Goal: Task Accomplishment & Management: Manage account settings

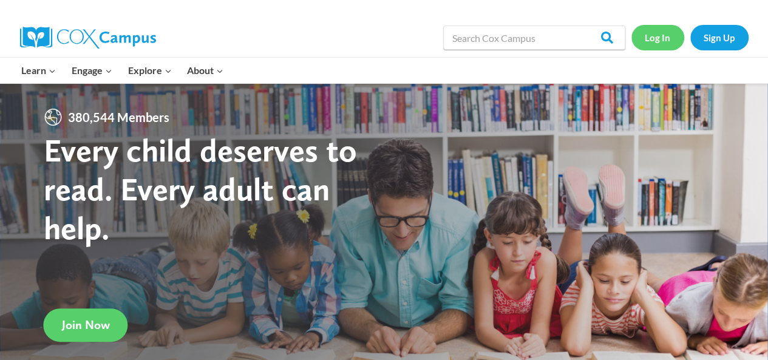
click at [658, 38] on link "Log In" at bounding box center [657, 37] width 53 height 25
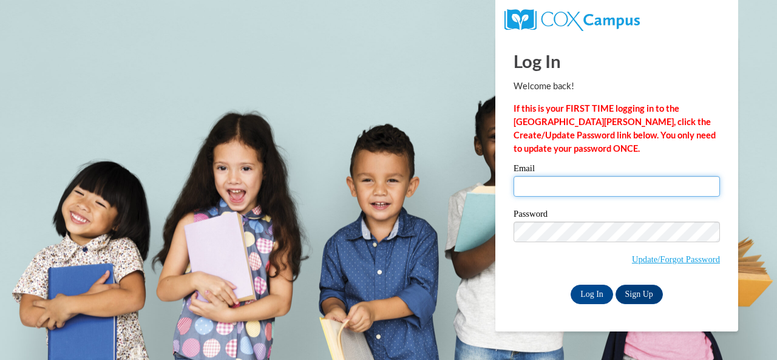
click at [548, 188] on input "Email" at bounding box center [616, 186] width 206 height 21
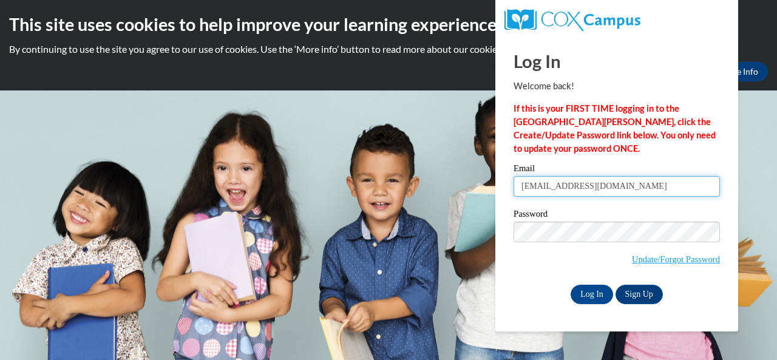
type input "e044622@muscogee.k12.ga.us"
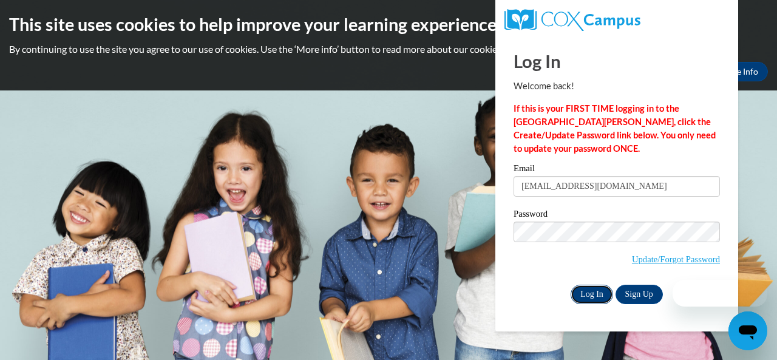
click at [594, 294] on input "Log In" at bounding box center [592, 294] width 42 height 19
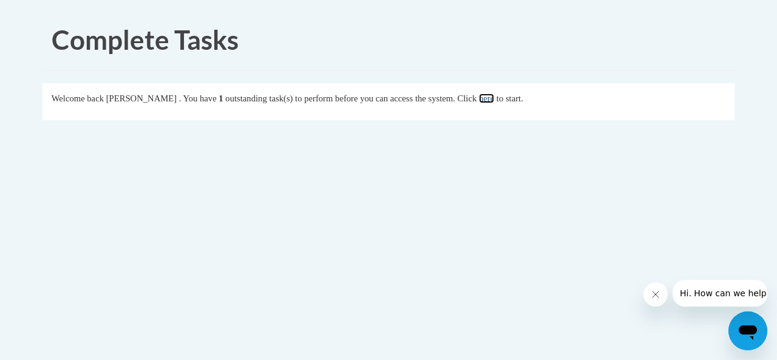
click at [494, 100] on link "here" at bounding box center [486, 98] width 15 height 10
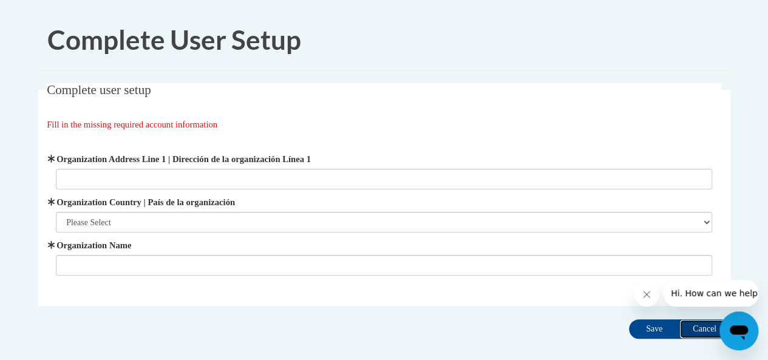
click at [697, 328] on input "Cancel" at bounding box center [704, 328] width 51 height 19
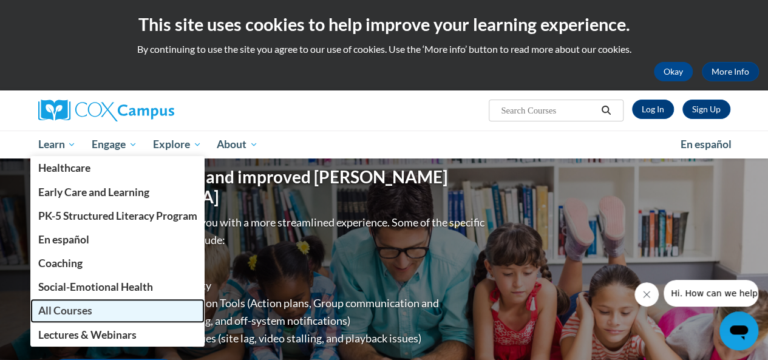
click at [91, 314] on span "All Courses" at bounding box center [65, 310] width 54 height 13
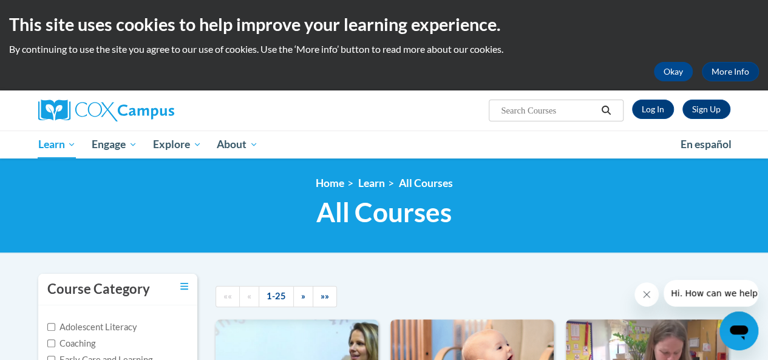
click at [659, 95] on div "Sign Up Log In Search Search..." at bounding box center [502, 105] width 473 height 31
click at [654, 118] on link "Log In" at bounding box center [653, 109] width 42 height 19
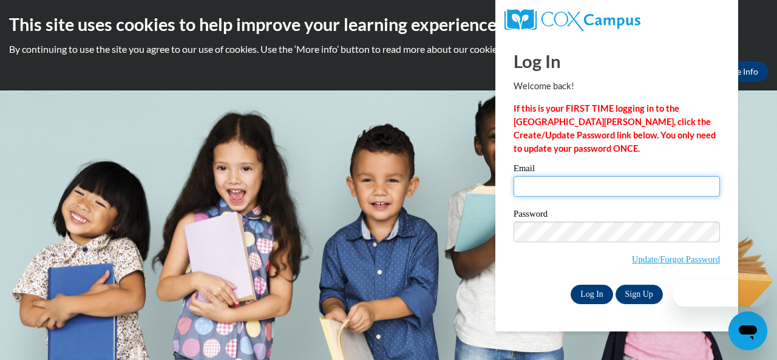
type input "[EMAIL_ADDRESS][DOMAIN_NAME]"
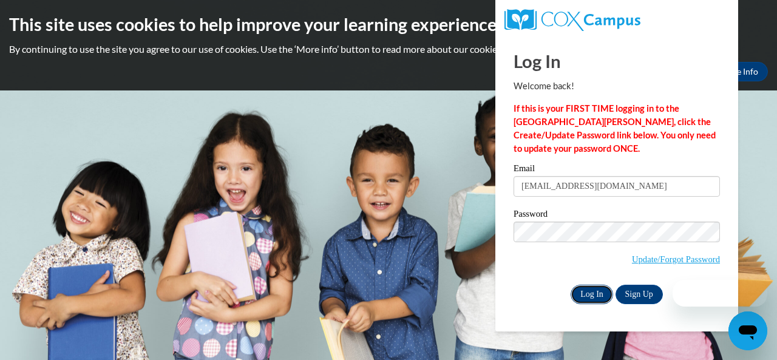
click at [585, 293] on input "Log In" at bounding box center [592, 294] width 42 height 19
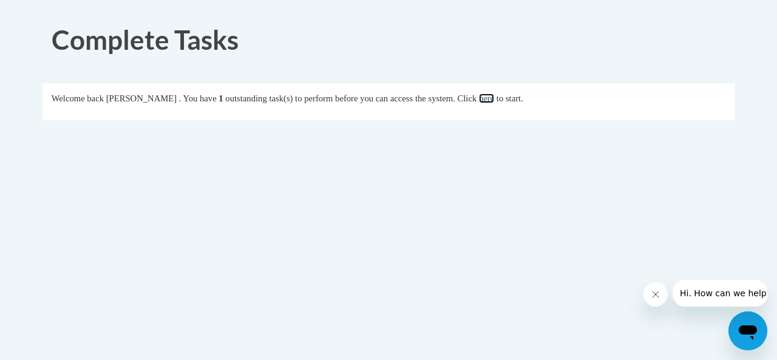
click at [494, 99] on link "here" at bounding box center [486, 98] width 15 height 10
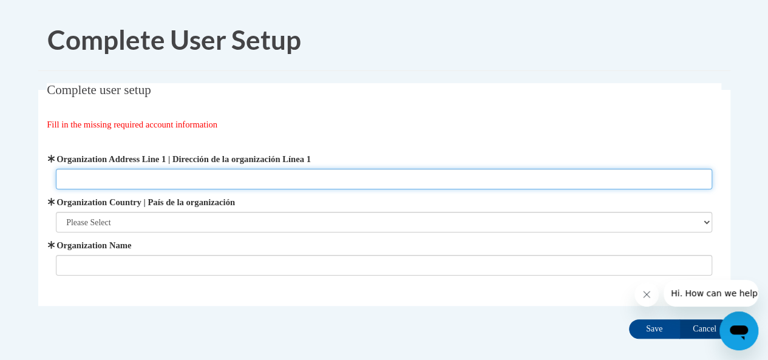
click at [146, 172] on input "Organization Address Line 1 | Dirección de la organización Línea 1" at bounding box center [384, 179] width 656 height 21
paste input "2960 Macon Road"
type input "2960 Macon Road"
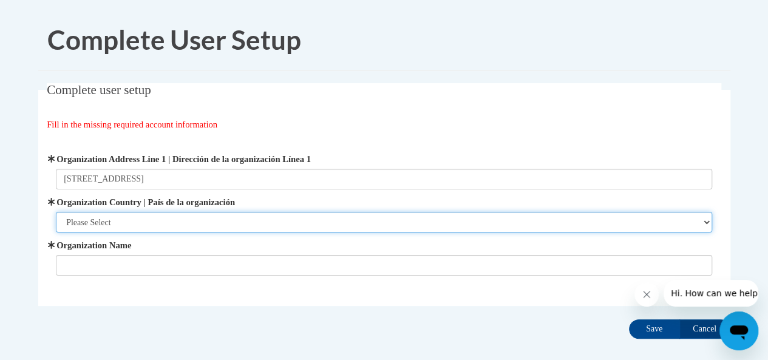
click at [113, 224] on select "Please Select United States | Estados Unidos Outside of the United States | Fue…" at bounding box center [384, 222] width 656 height 21
select select "ad49bcad-a171-4b2e-b99c-48b446064914"
click at [56, 212] on select "Please Select United States | Estados Unidos Outside of the United States | Fue…" at bounding box center [384, 222] width 656 height 21
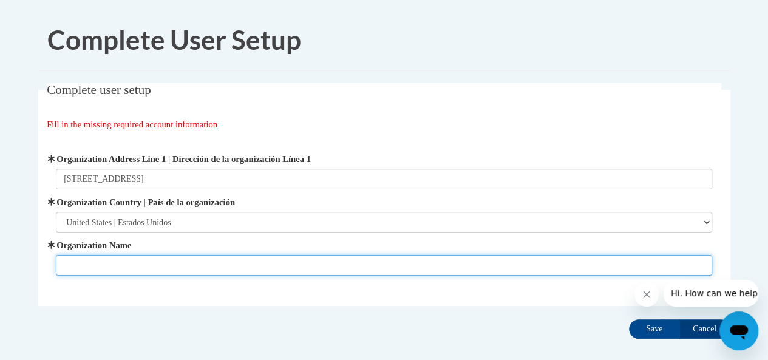
click at [121, 260] on input "Organization Name" at bounding box center [384, 265] width 656 height 21
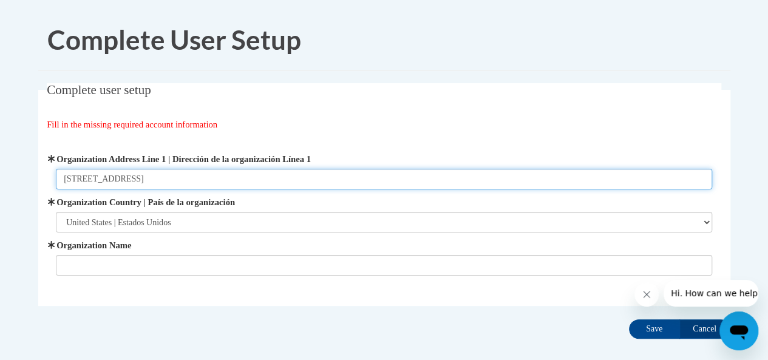
click at [152, 181] on input "2960 Macon Road" at bounding box center [384, 179] width 656 height 21
paste input "Columbus, Georgia, 31906"
click at [129, 183] on input "2960 Macon RoadColumbus, Georgia, 31906" at bounding box center [384, 179] width 656 height 21
type input "2960 Macon Road Columbus, Georgia, 31906"
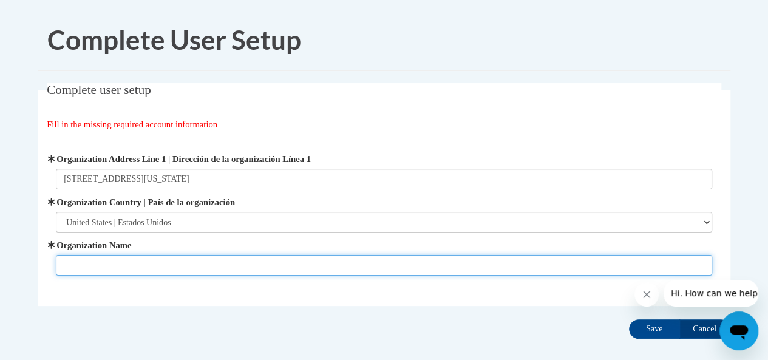
click at [126, 260] on input "Organization Name" at bounding box center [384, 265] width 656 height 21
type input "Muscogee county school district"
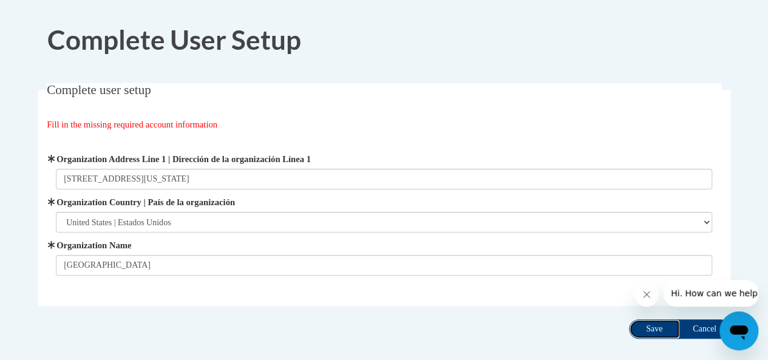
click at [652, 325] on input "Save" at bounding box center [654, 328] width 51 height 19
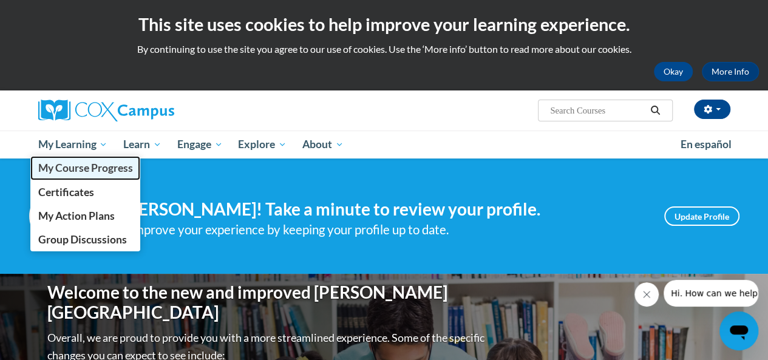
click at [89, 168] on span "My Course Progress" at bounding box center [85, 167] width 95 height 13
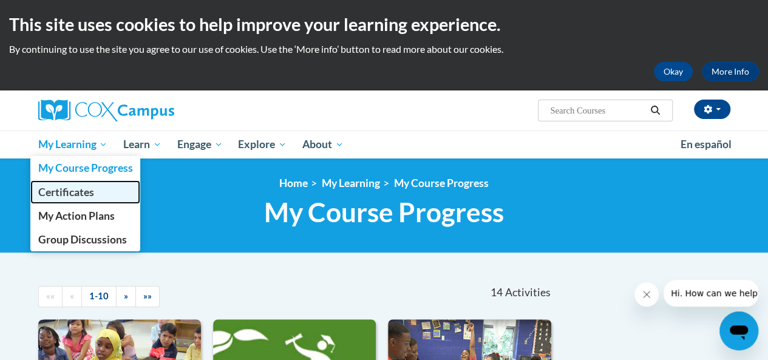
click at [76, 187] on span "Certificates" at bounding box center [66, 192] width 56 height 13
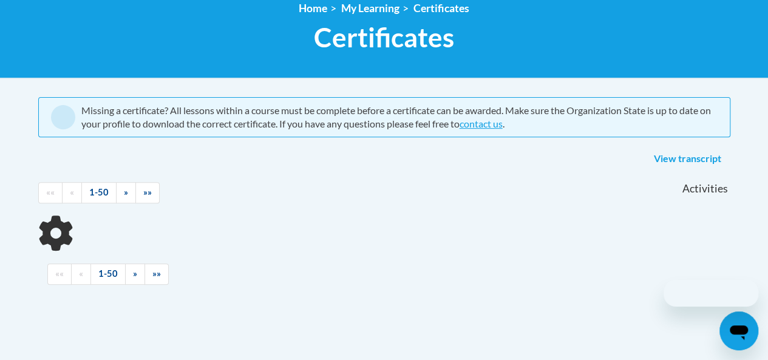
scroll to position [182, 0]
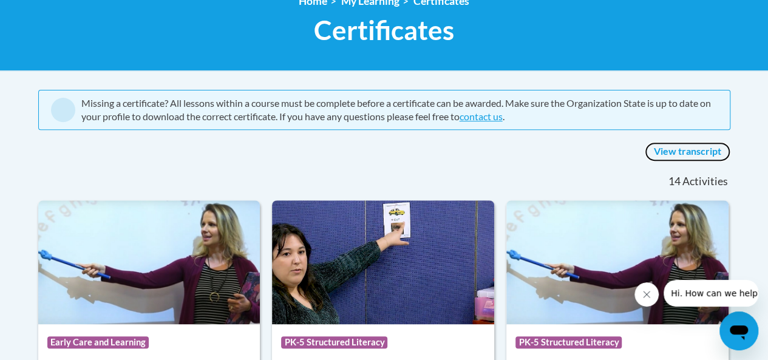
click at [696, 151] on link "View transcript" at bounding box center [688, 151] width 86 height 19
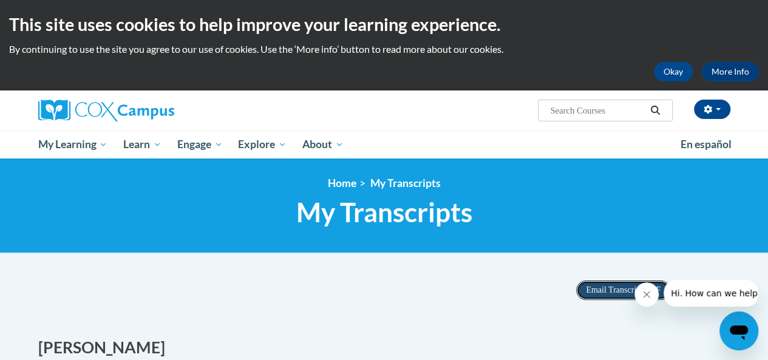
click at [611, 288] on span "Email Transcript PDF" at bounding box center [623, 289] width 75 height 9
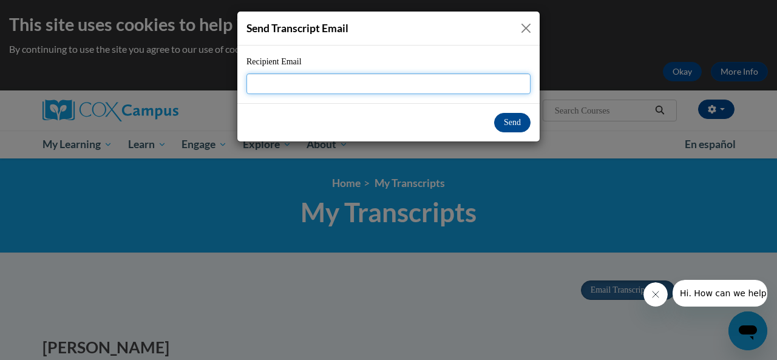
click at [267, 84] on input "Recipient Email" at bounding box center [388, 83] width 284 height 21
type input "[EMAIL_ADDRESS][DOMAIN_NAME]"
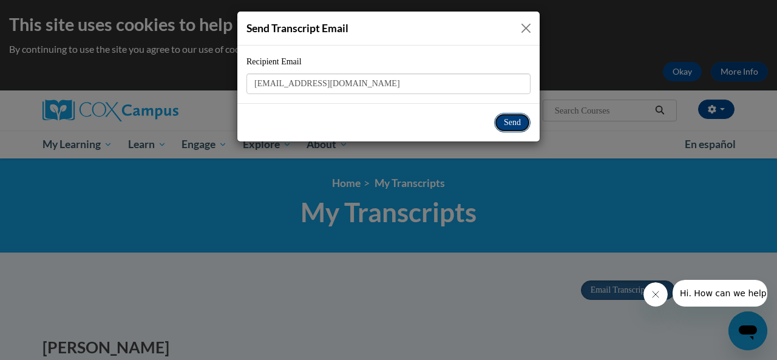
click at [519, 122] on button "Send" at bounding box center [512, 122] width 36 height 19
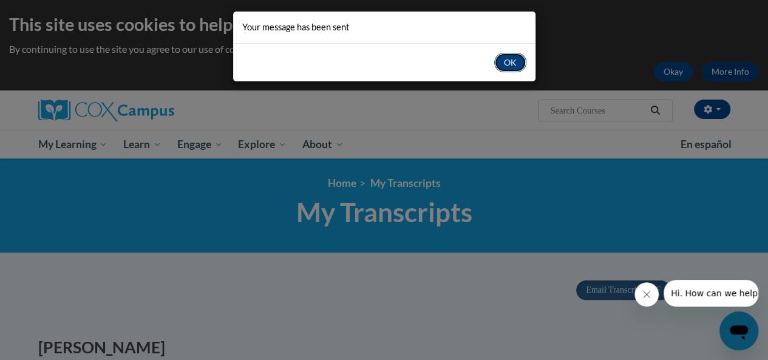
click at [511, 69] on button "OK" at bounding box center [510, 62] width 32 height 19
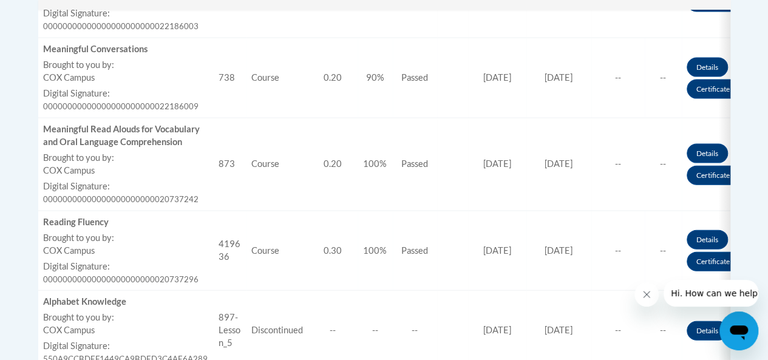
scroll to position [1275, 0]
